Goal: Find specific page/section

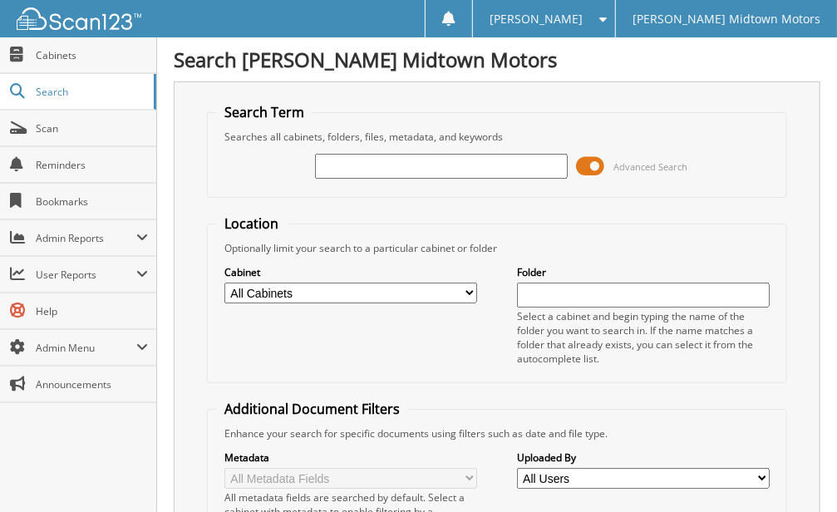
click at [371, 158] on input "text" at bounding box center [441, 166] width 253 height 25
type input "d69099"
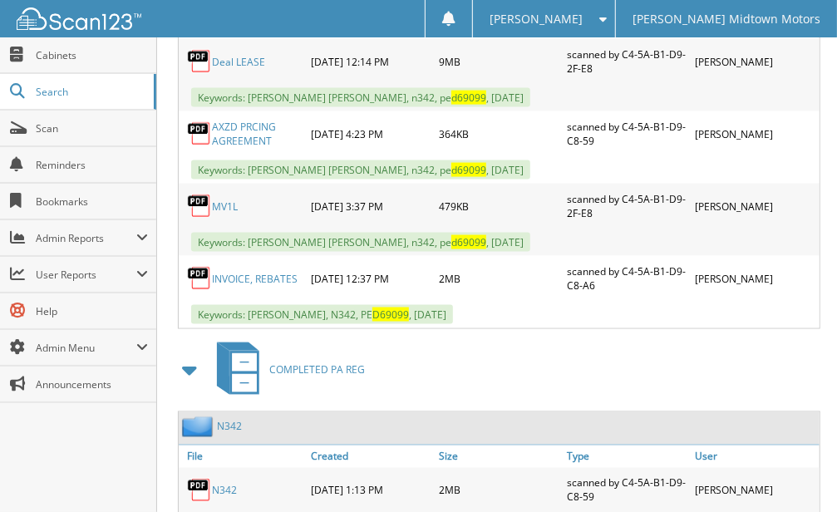
scroll to position [941, 0]
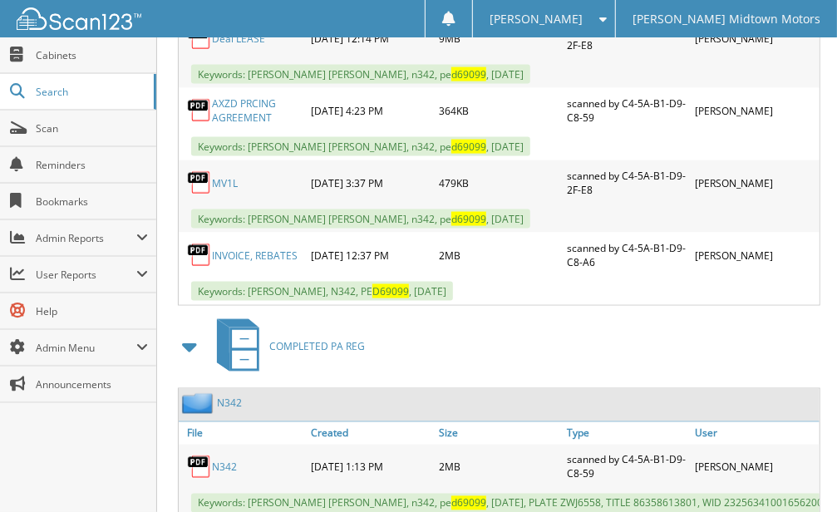
click at [230, 460] on link "N342" at bounding box center [224, 467] width 25 height 14
click at [80, 51] on span "Cabinets" at bounding box center [92, 55] width 112 height 14
